Goal: Task Accomplishment & Management: Manage account settings

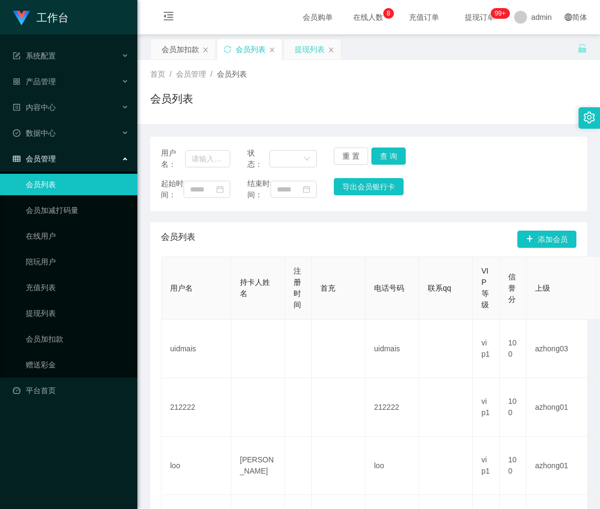
click at [310, 48] on div "提现列表" at bounding box center [310, 49] width 30 height 20
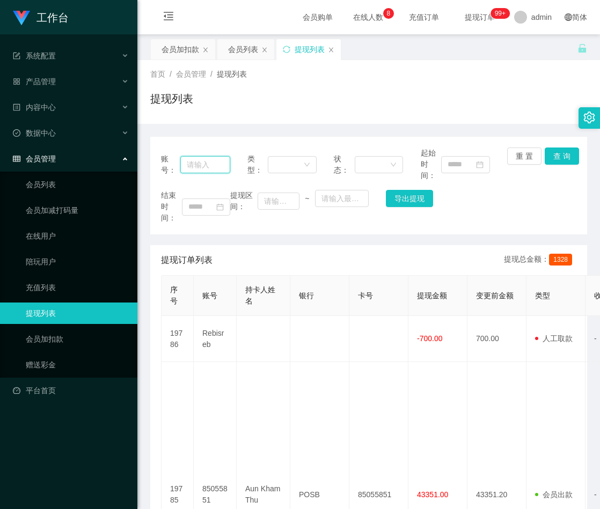
click at [196, 166] on input "text" at bounding box center [205, 164] width 50 height 17
paste input "zhxeng95"
type input "zhxeng95"
click at [560, 155] on button "查 询" at bounding box center [562, 156] width 34 height 17
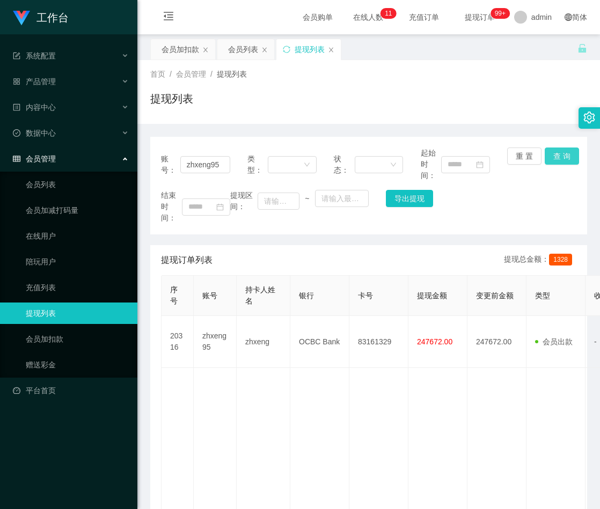
click at [558, 162] on button "查 询" at bounding box center [562, 156] width 34 height 17
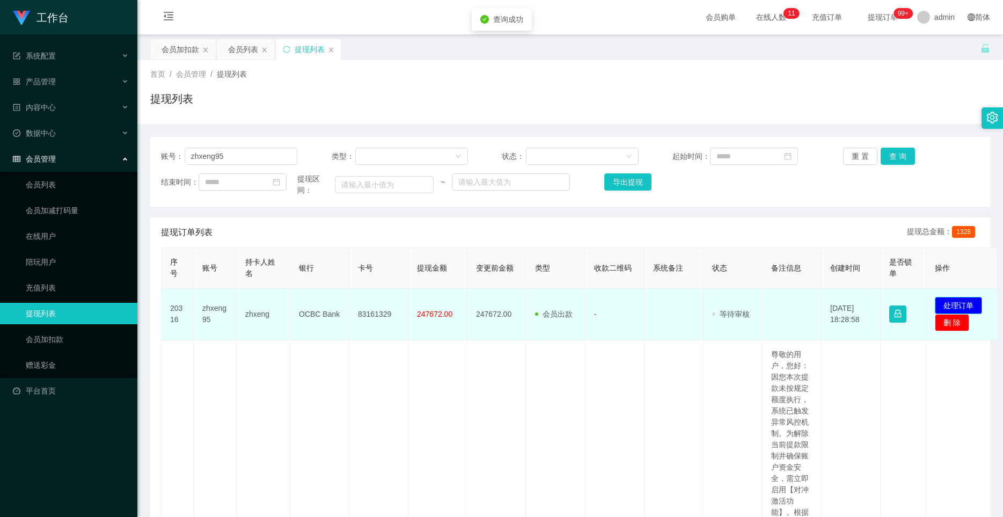
click at [599, 308] on button "处理订单" at bounding box center [958, 305] width 47 height 17
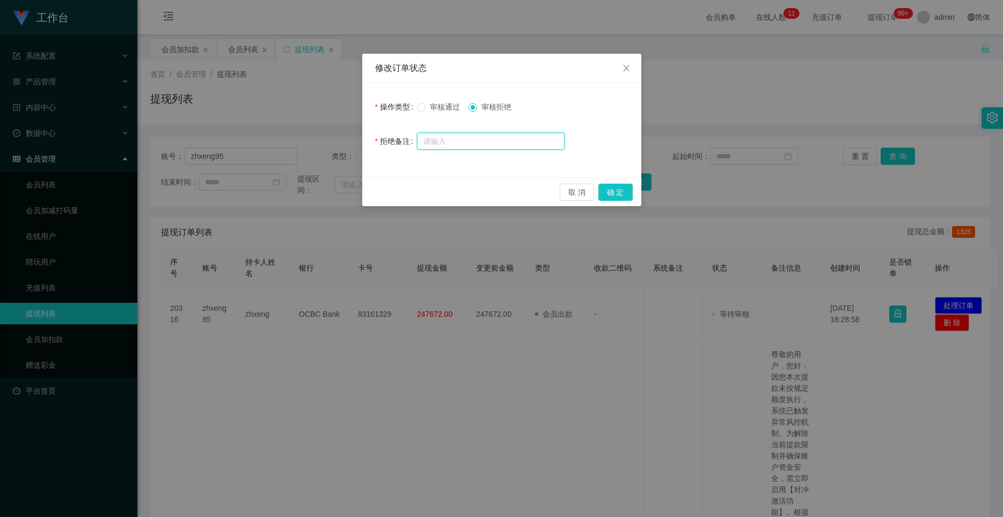
click at [476, 144] on input "text" at bounding box center [491, 141] width 148 height 17
paste input "尊敬的用户，您好： 经系统检测，您的工作台因多次出现数据异常，已触发账户验资处理，导致当前信誉评分受到影响。由于当前信誉分未达合规标准，建议您尽快联系相关负责…"
type input "尊敬的用户，您好： 经系统检测，您的工作台因多次出现数据异常，已触发账户验资处理，导致当前信誉评分受到影响。由于当前信誉分未达合规标准，建议您尽快联系相关负责…"
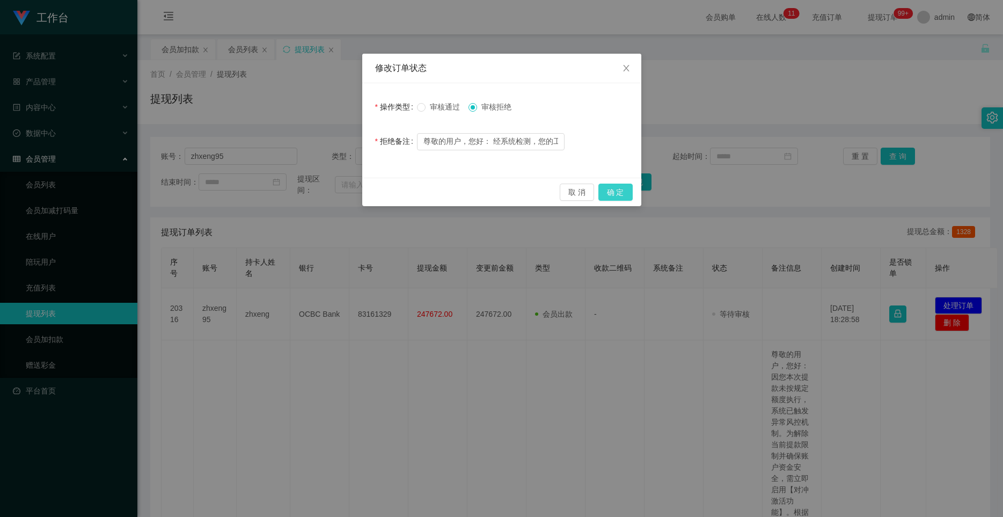
click at [599, 192] on button "确 定" at bounding box center [615, 191] width 34 height 17
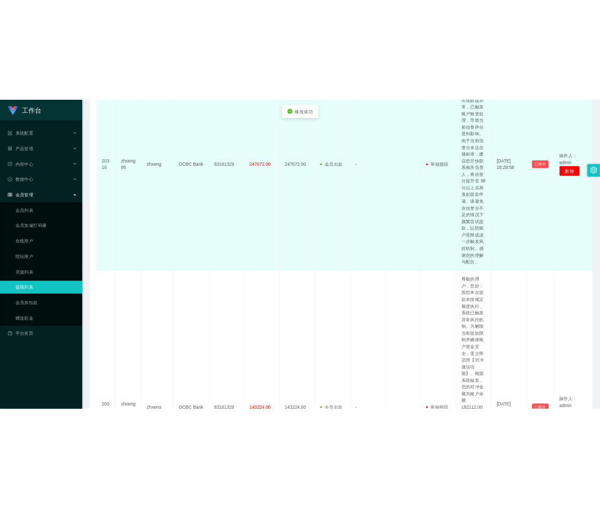
scroll to position [90, 0]
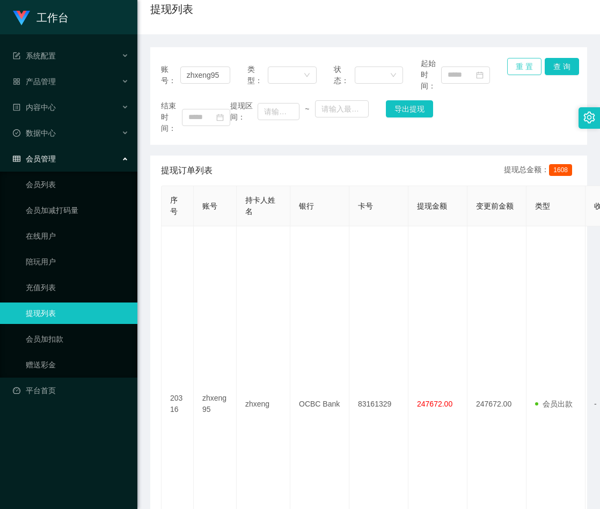
click at [521, 66] on button "重 置" at bounding box center [524, 66] width 34 height 17
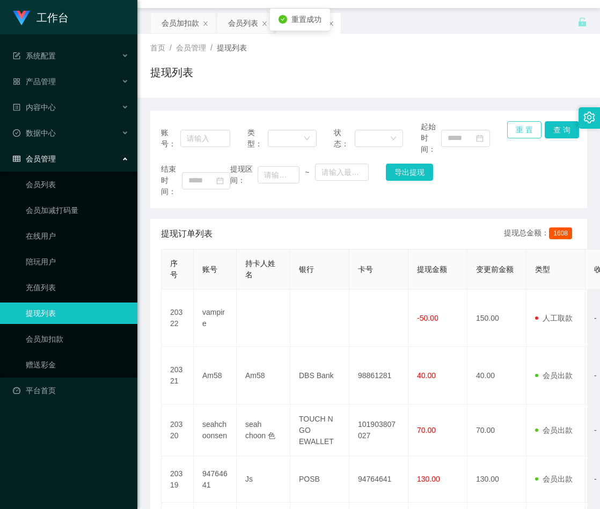
scroll to position [0, 0]
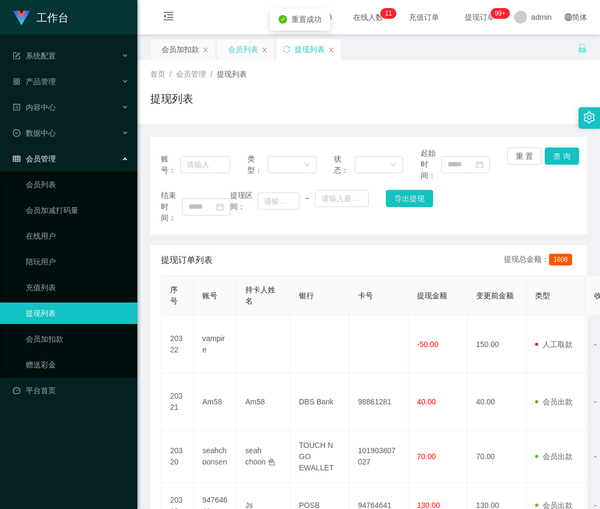
click at [239, 55] on div "会员列表" at bounding box center [243, 49] width 30 height 20
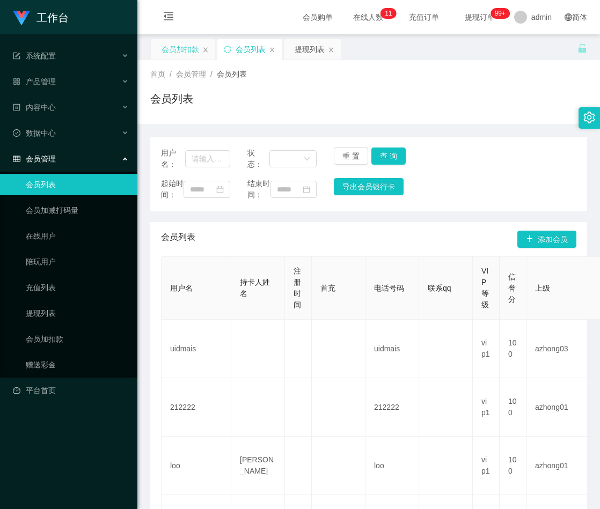
click at [173, 52] on div "会员加扣款" at bounding box center [180, 49] width 38 height 20
